Goal: Transaction & Acquisition: Purchase product/service

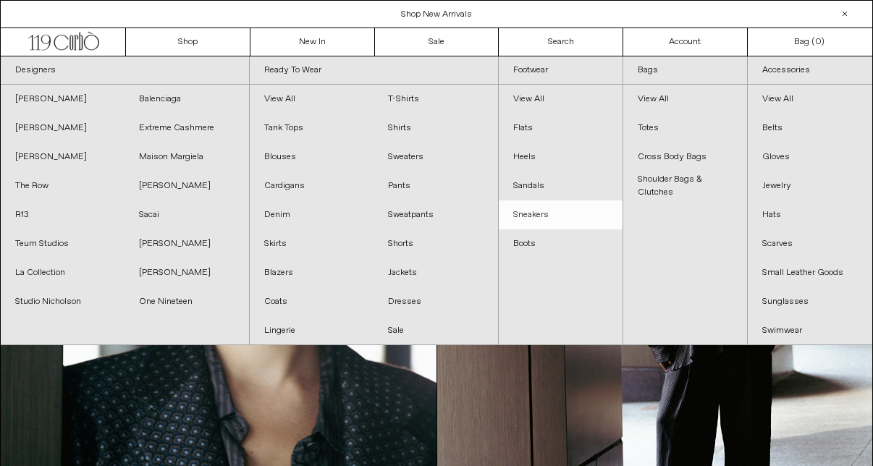
click at [550, 217] on link "Sneakers" at bounding box center [561, 215] width 124 height 29
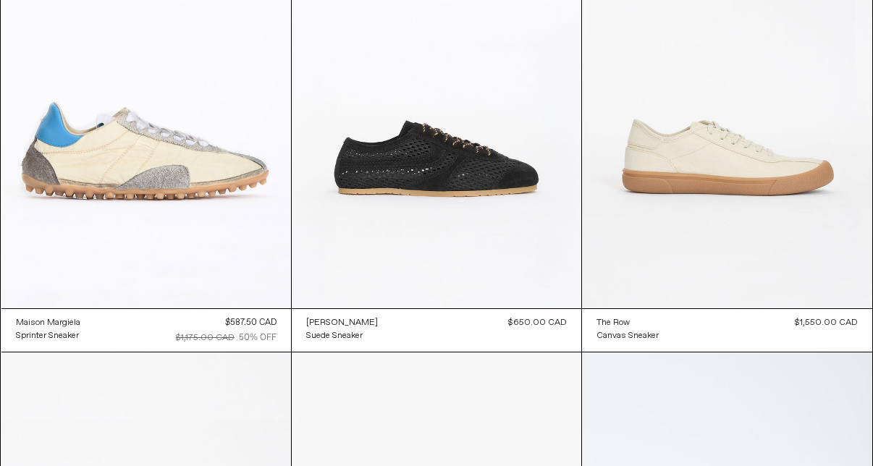
scroll to position [689, 0]
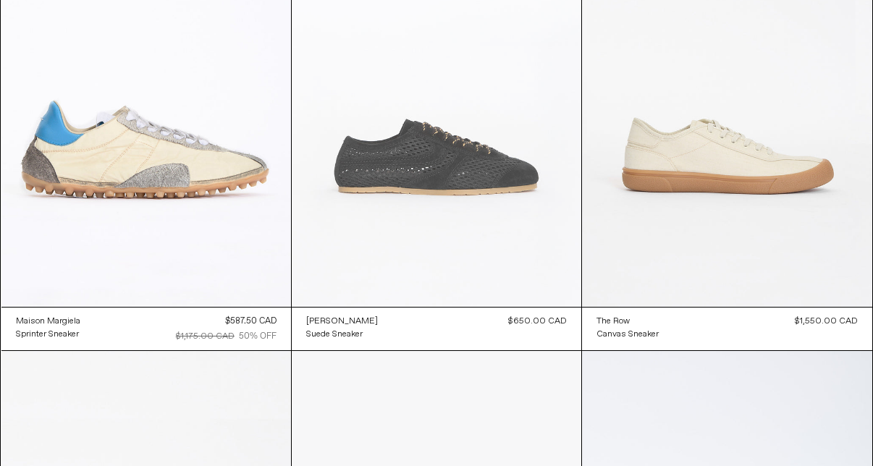
click at [547, 202] on at bounding box center [437, 90] width 290 height 435
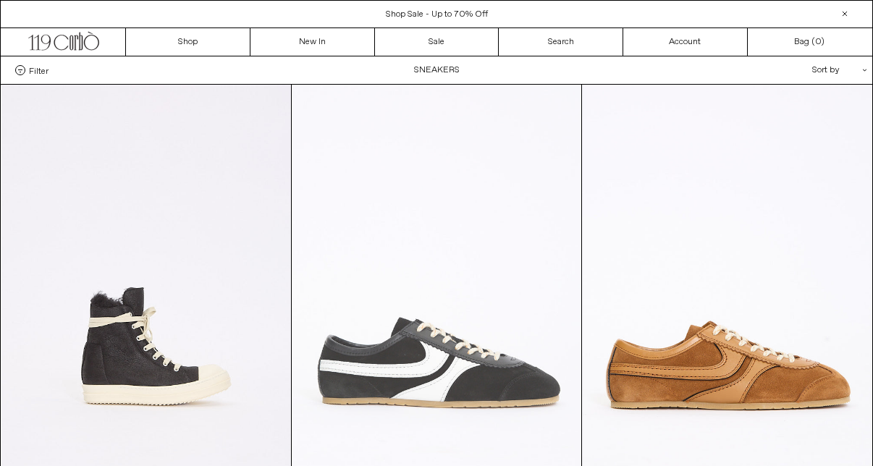
scroll to position [0, 0]
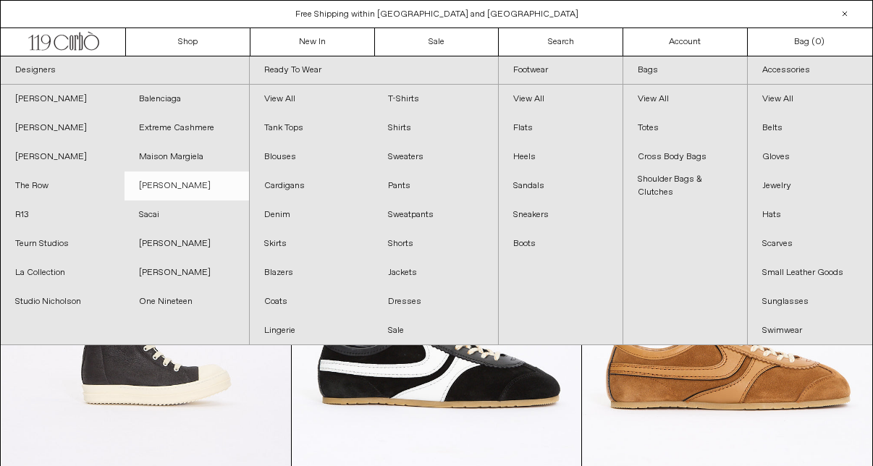
click at [172, 186] on link "[PERSON_NAME]" at bounding box center [187, 186] width 124 height 29
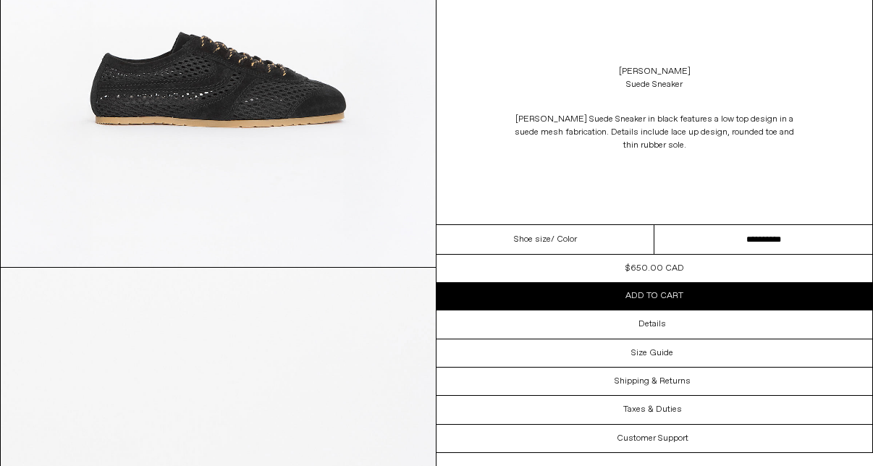
scroll to position [361, 0]
drag, startPoint x: 710, startPoint y: 85, endPoint x: 619, endPoint y: 72, distance: 92.1
click at [619, 72] on div "Dries Van Noten Suede Sneaker" at bounding box center [655, 78] width 436 height 41
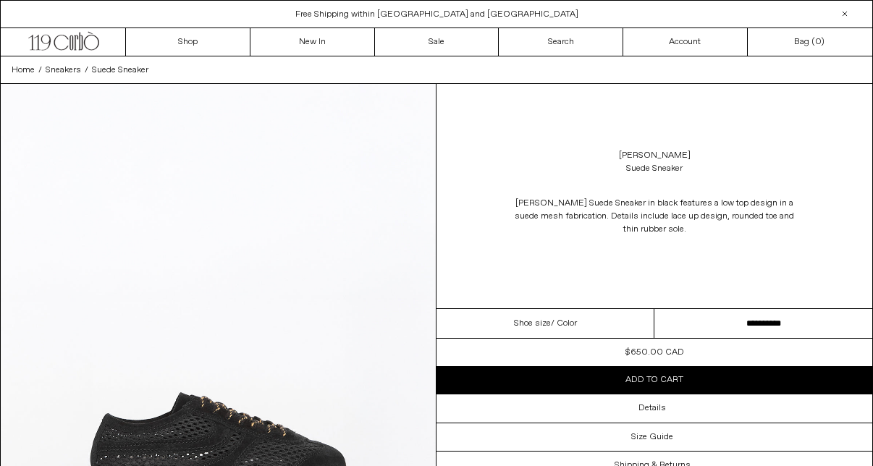
scroll to position [0, 0]
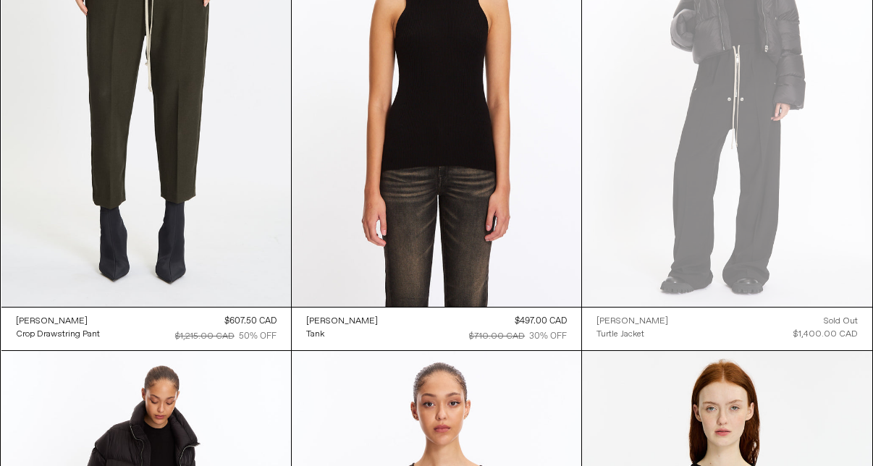
scroll to position [4993, 0]
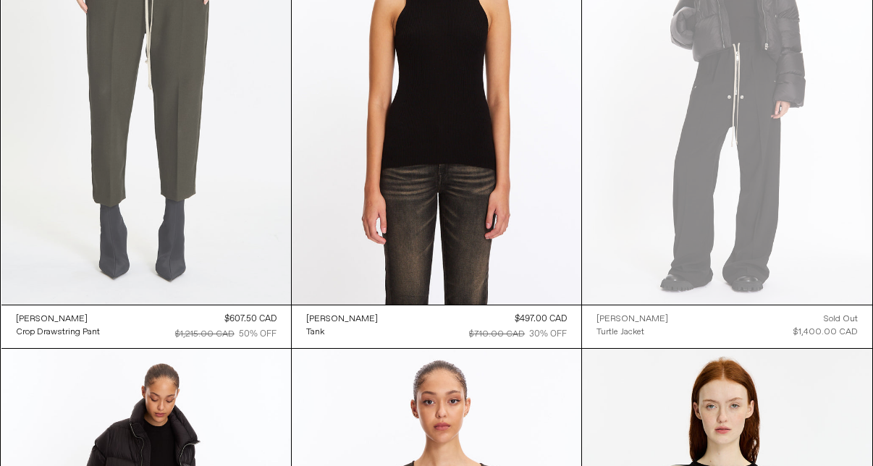
click at [251, 181] on at bounding box center [146, 87] width 290 height 435
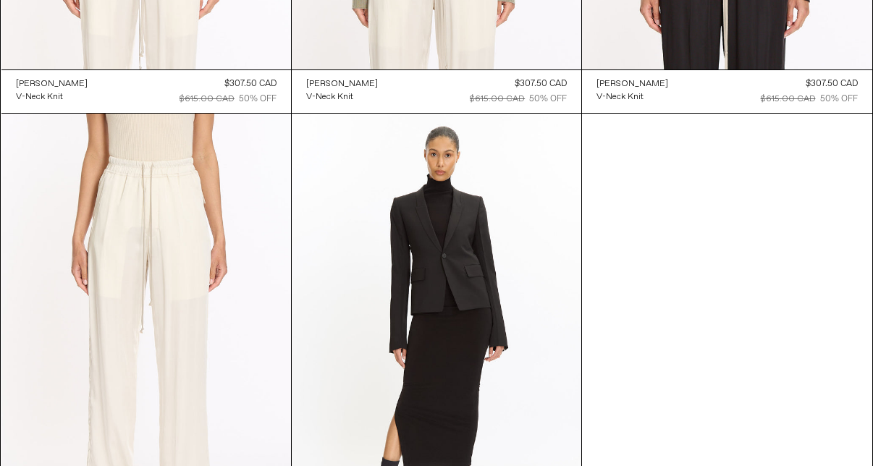
scroll to position [3820, 0]
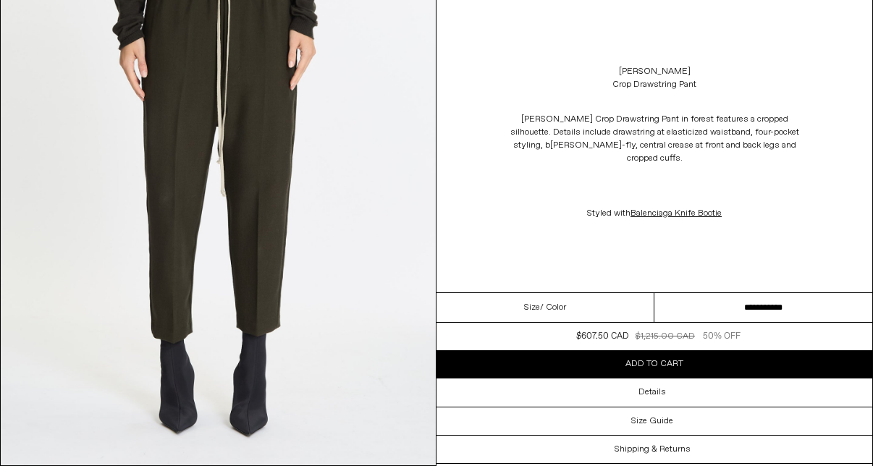
scroll to position [169, 0]
